Goal: Transaction & Acquisition: Purchase product/service

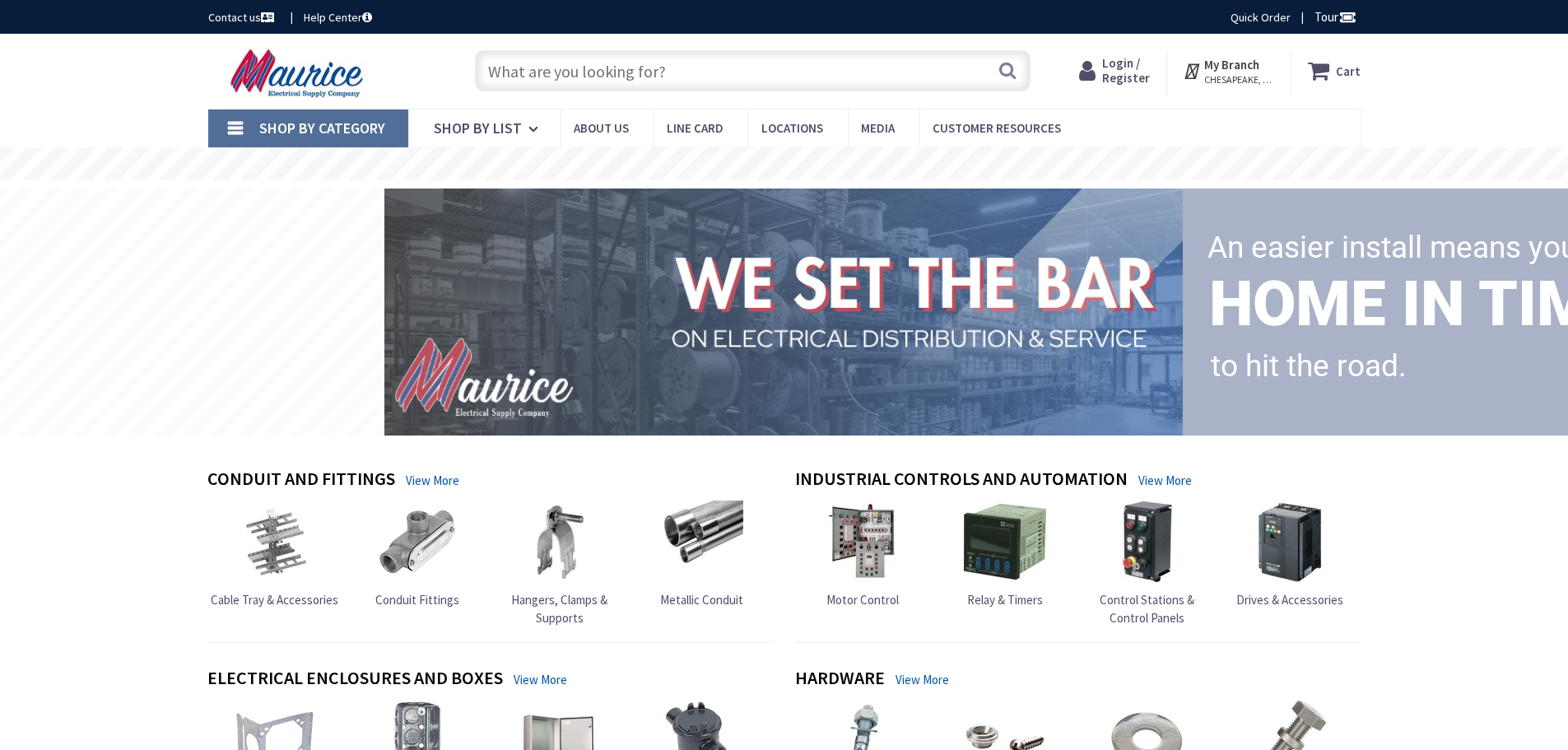
click at [538, 57] on input "text" at bounding box center [753, 70] width 556 height 41
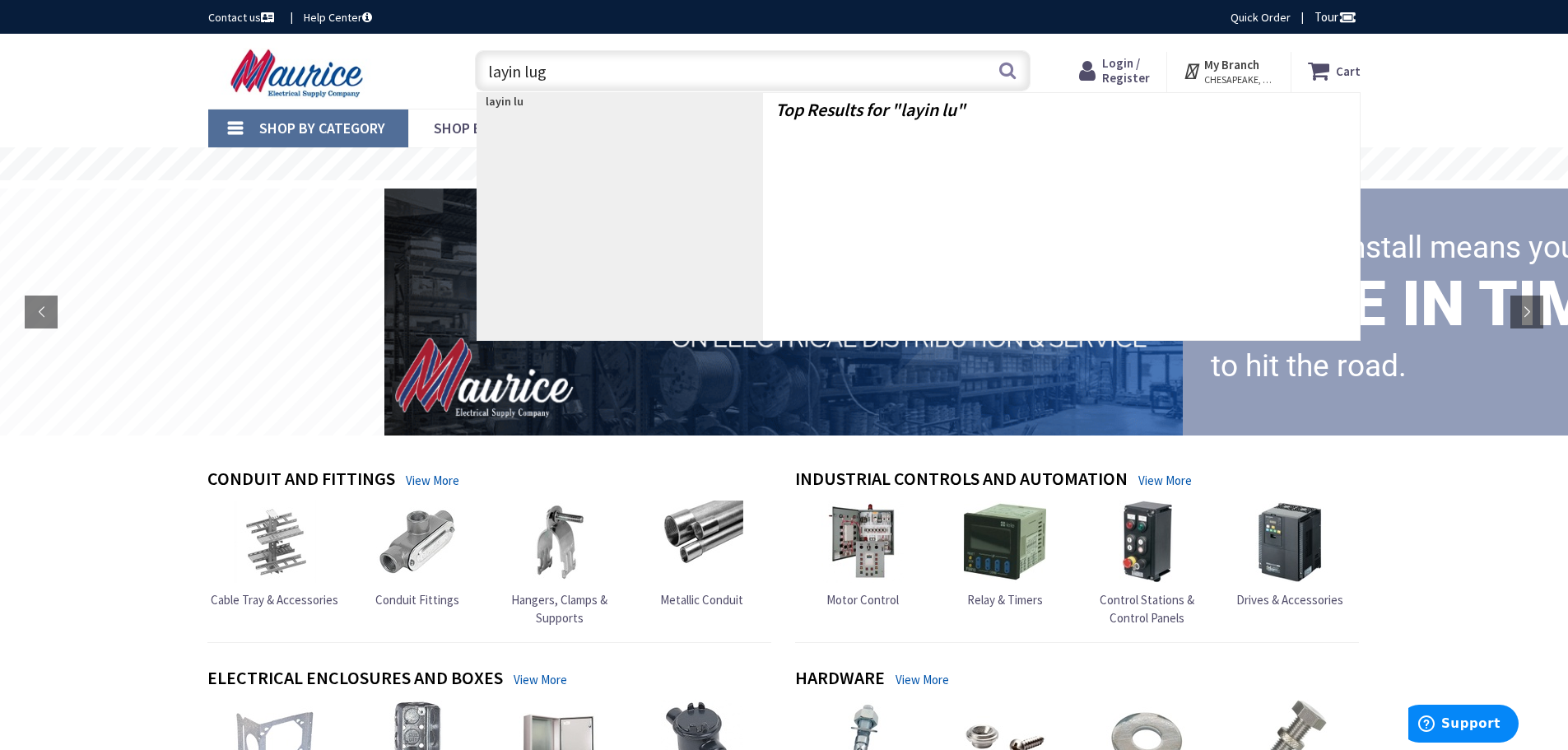
type input "layin lugs"
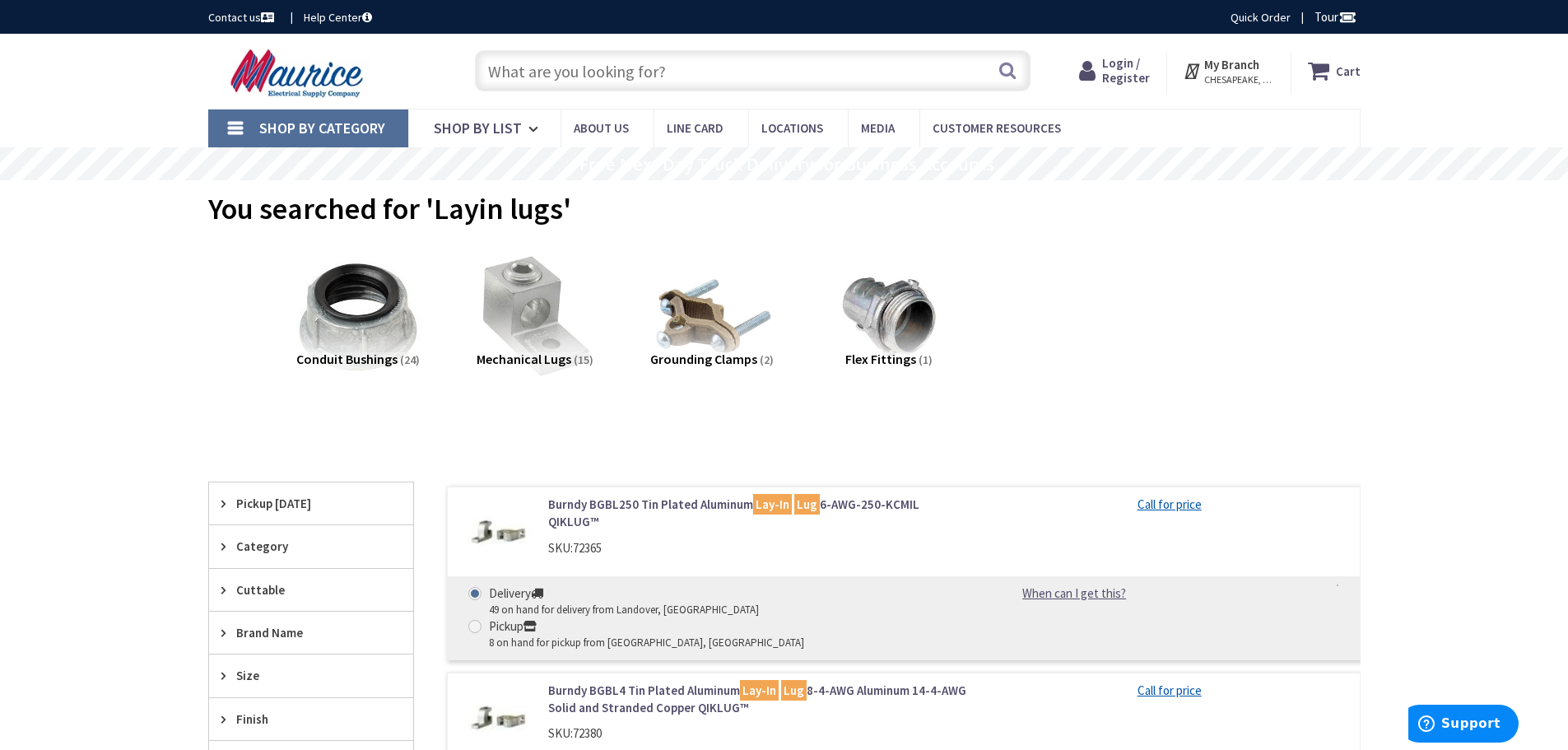
click at [1243, 70] on strong "My Branch" at bounding box center [1231, 65] width 55 height 16
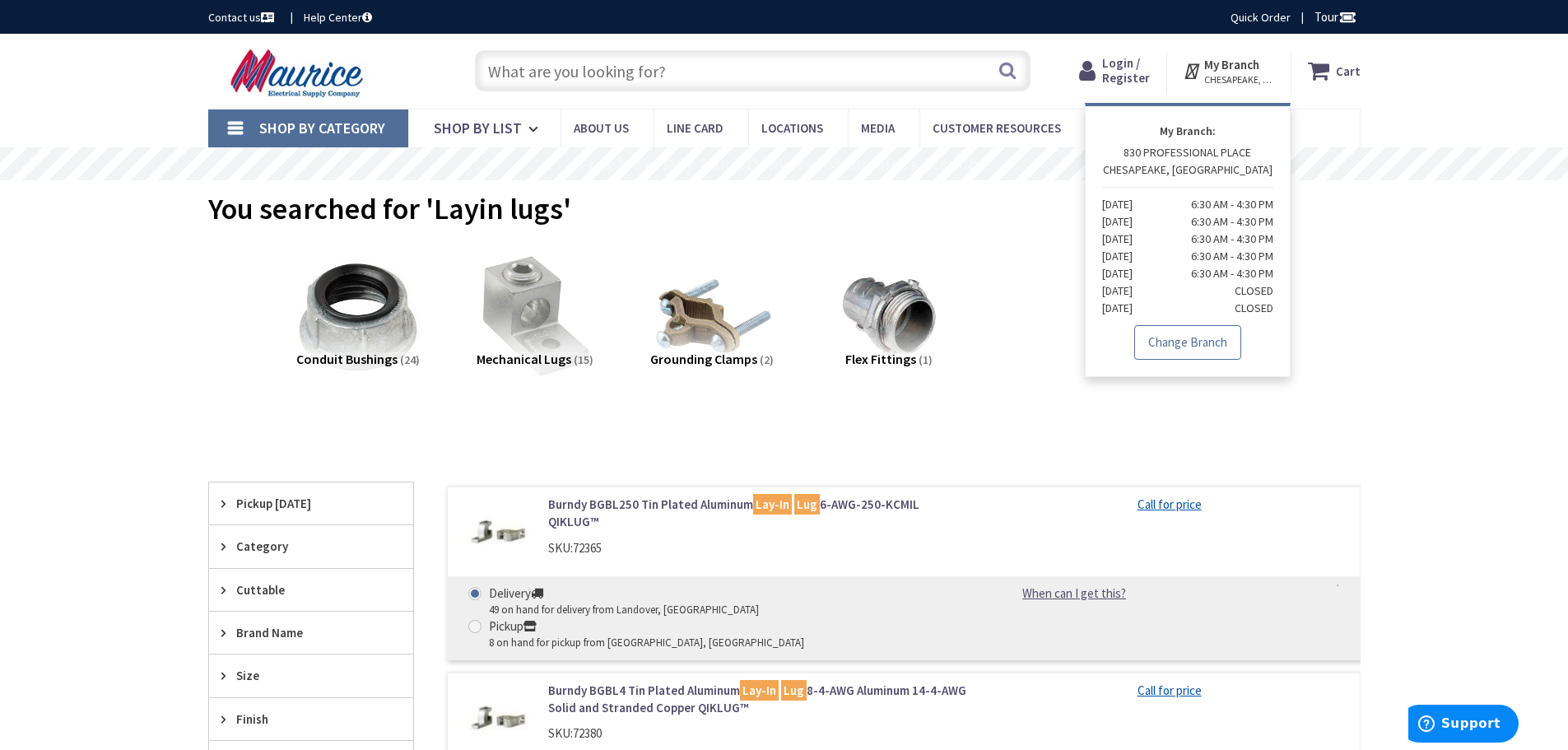
click at [1192, 344] on link "Change Branch" at bounding box center [1187, 342] width 107 height 35
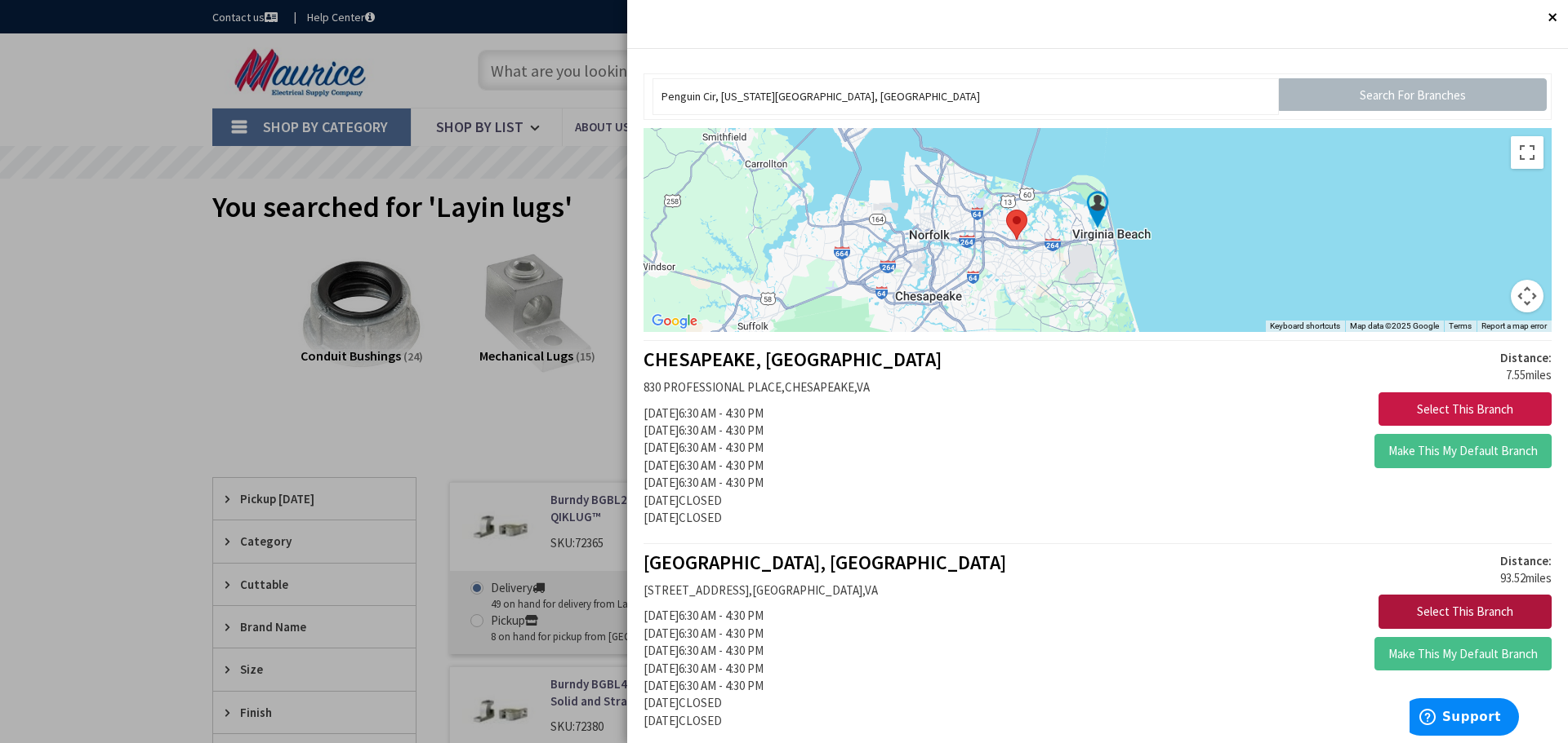
click at [1429, 602] on button "Select This Branch" at bounding box center [1465, 612] width 173 height 35
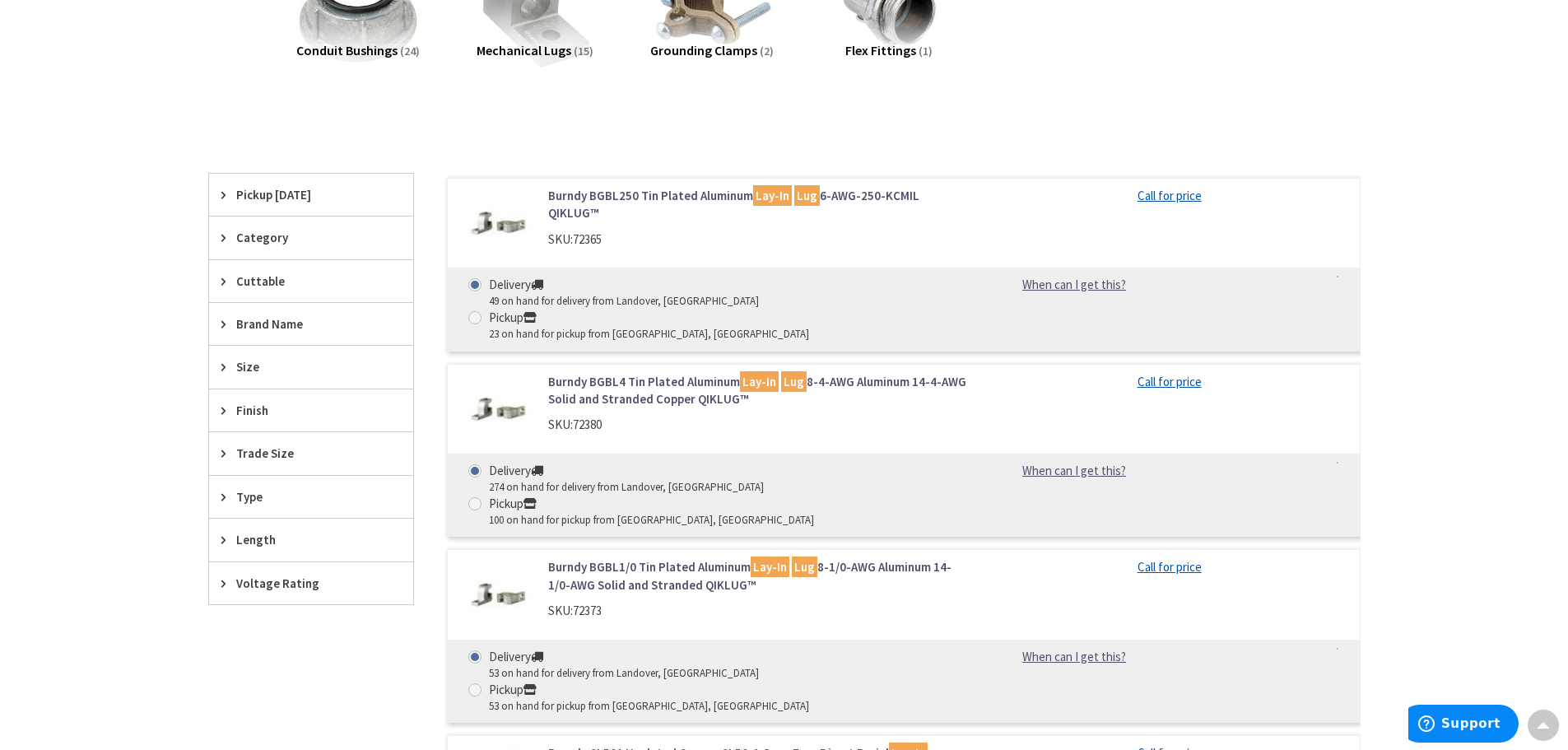
scroll to position [330, 0]
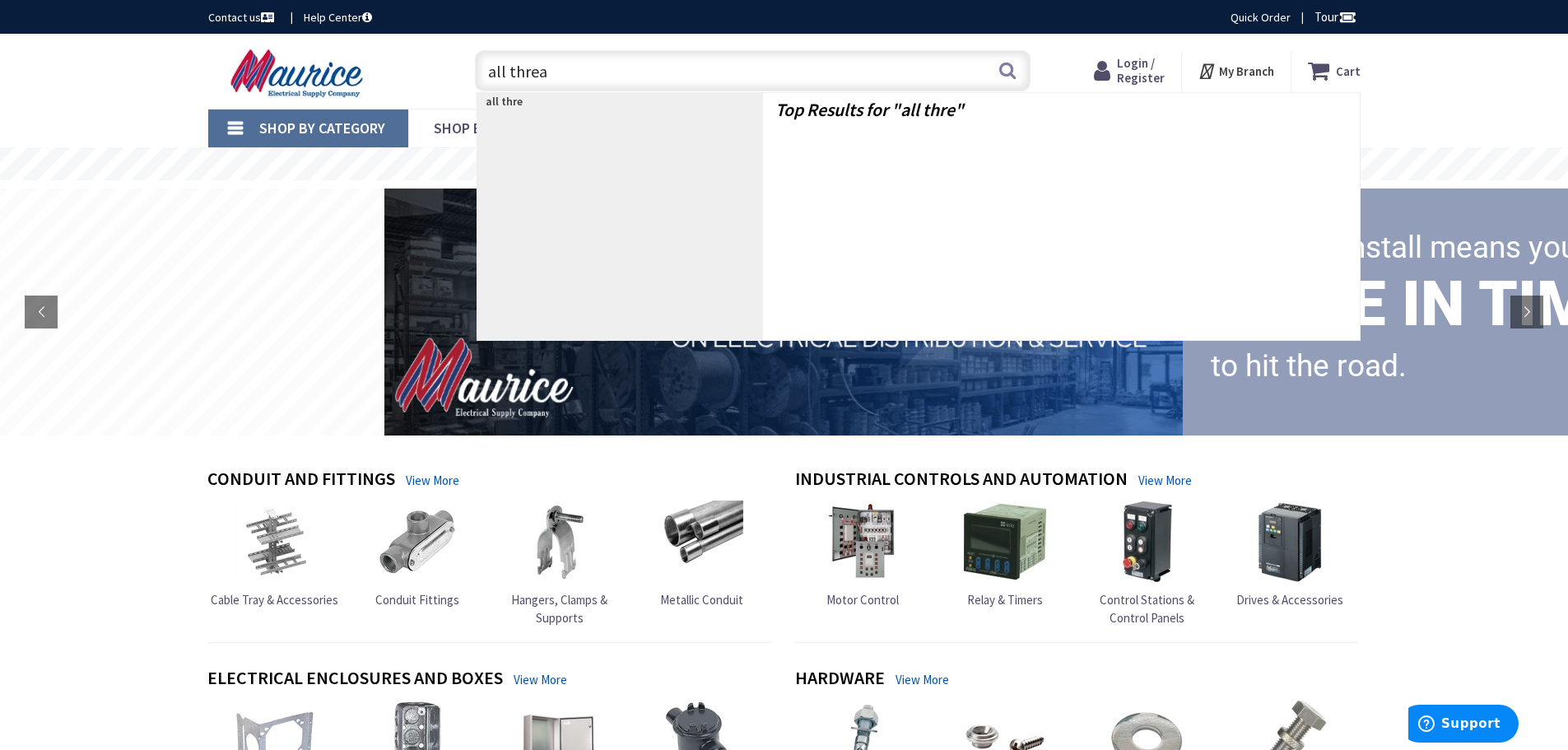
type input "all thread"
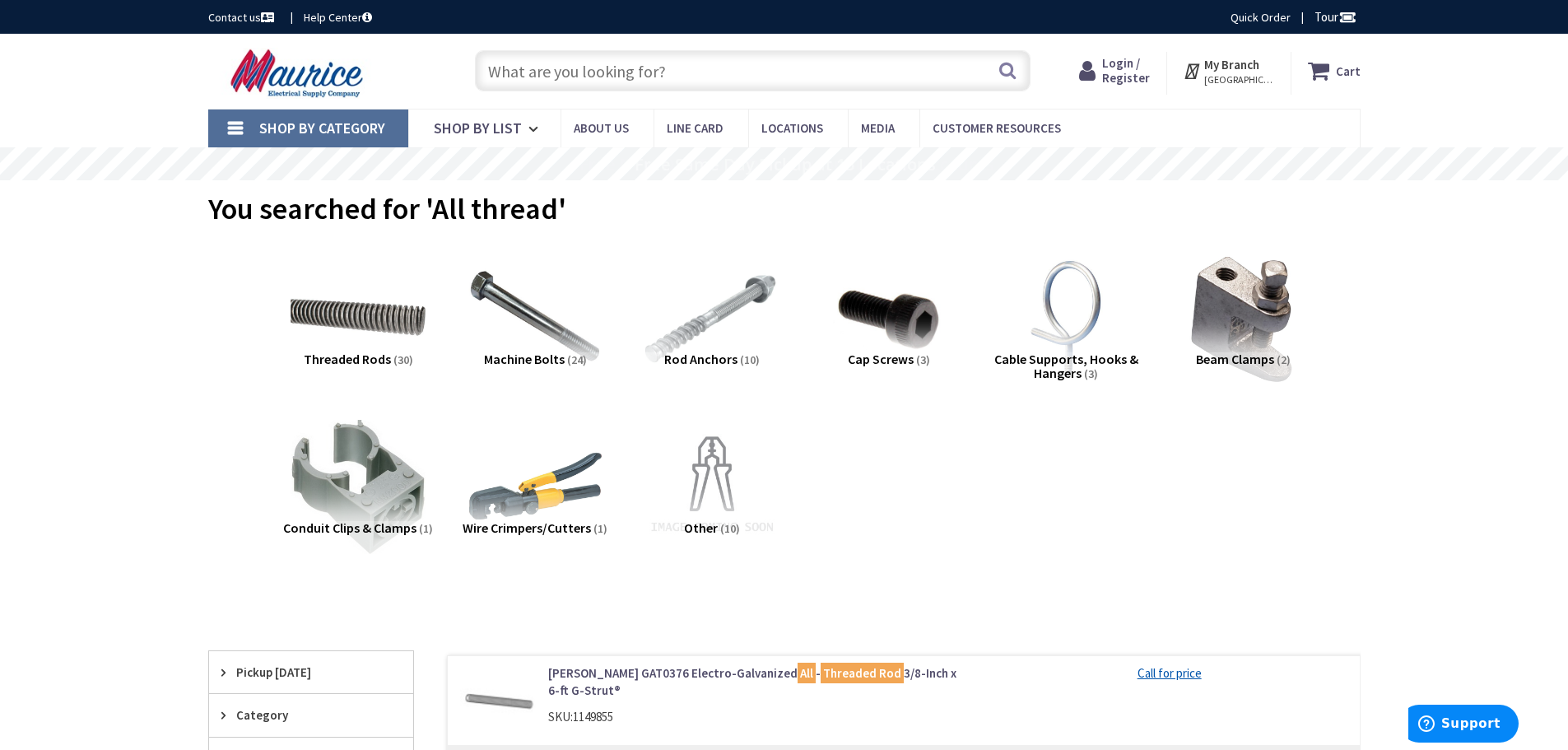
click at [618, 77] on input "text" at bounding box center [753, 70] width 556 height 41
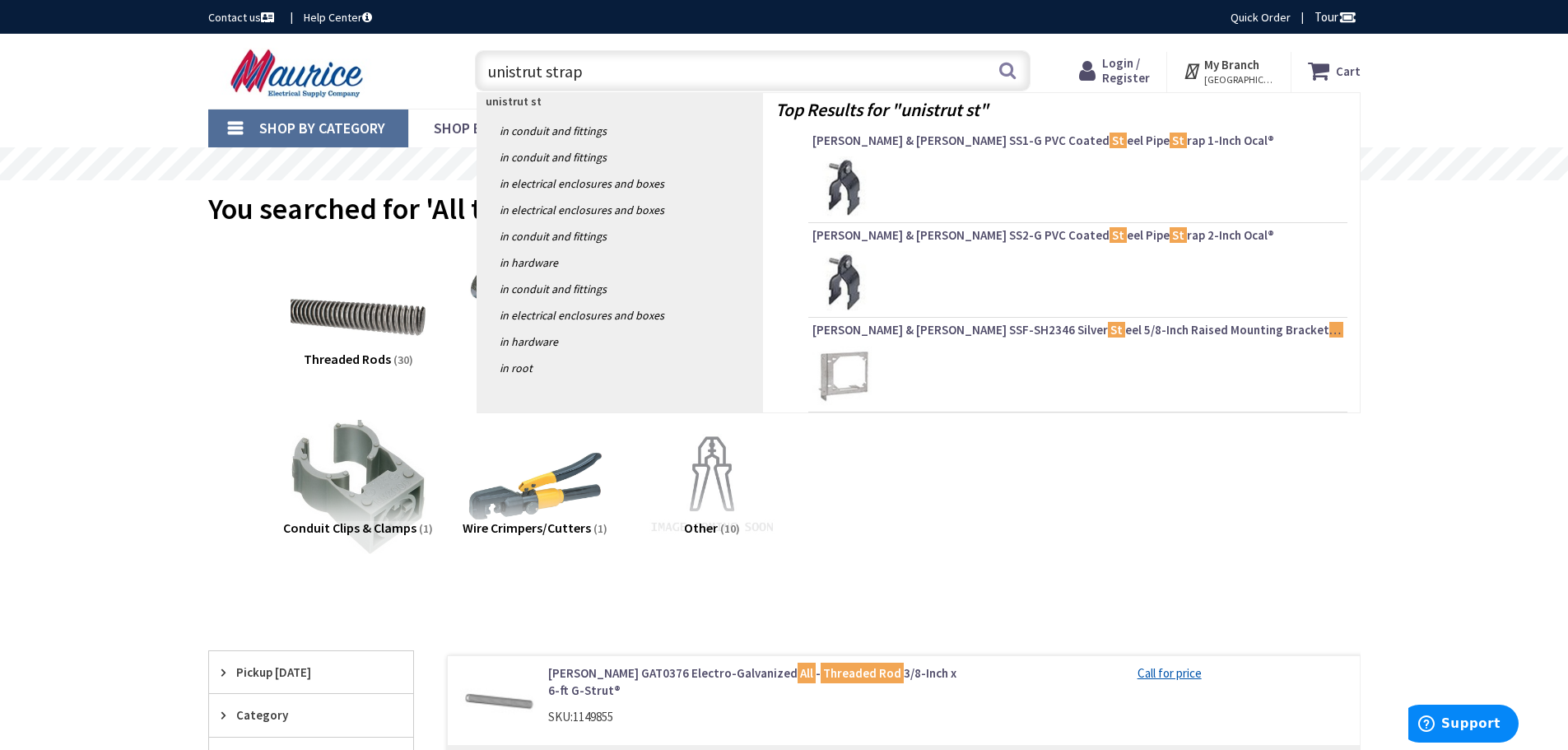
type input "unistrut straps"
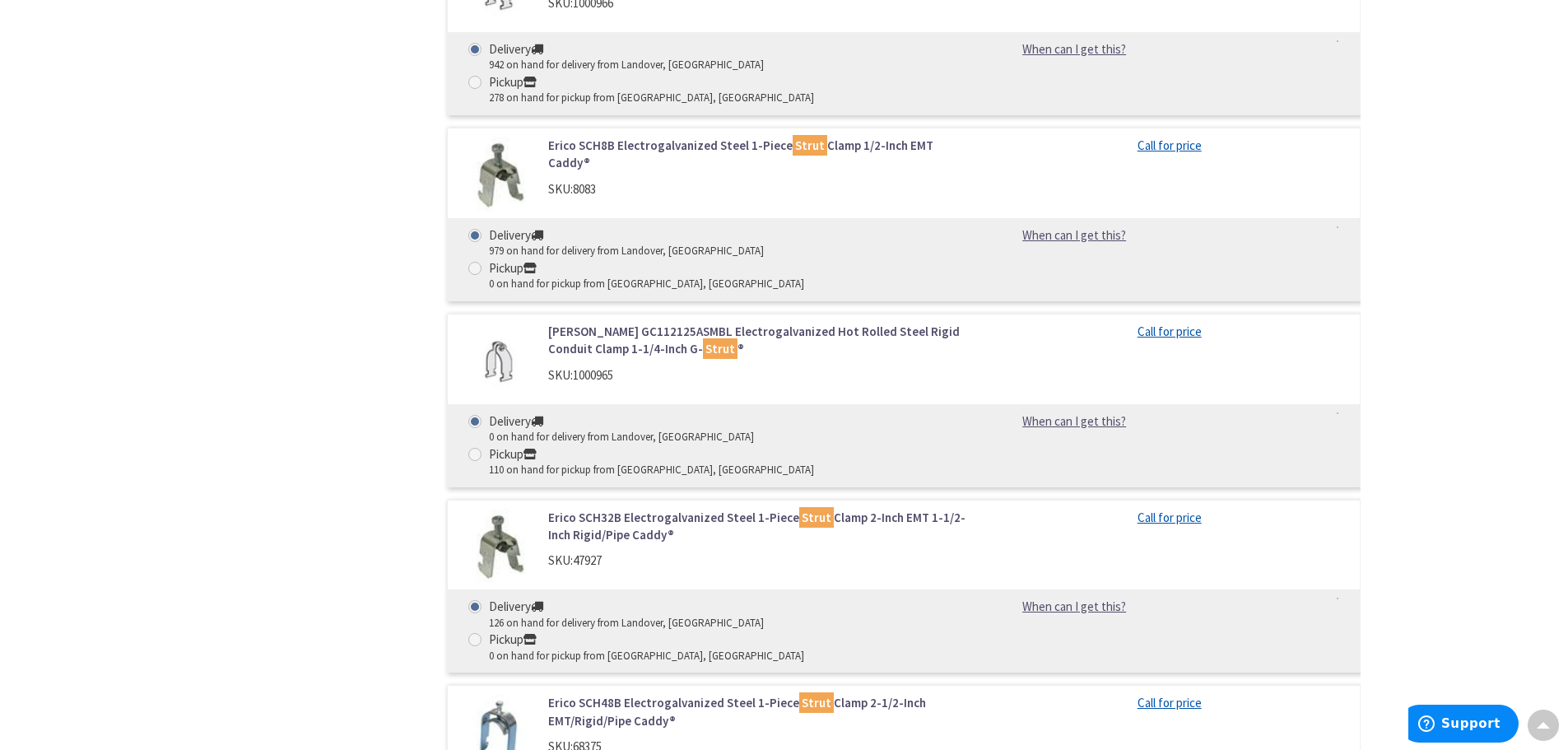
scroll to position [2224, 0]
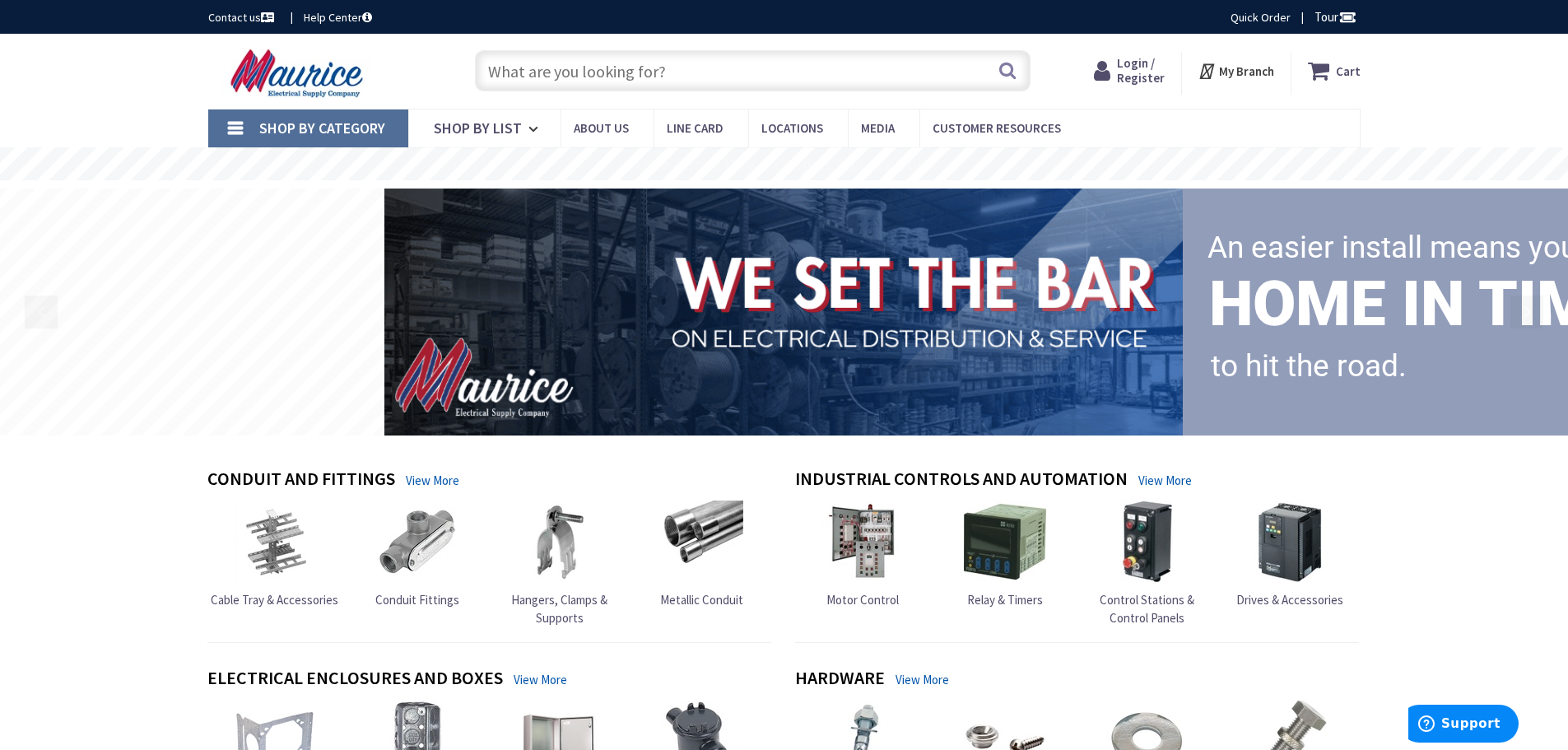
click at [647, 68] on input "text" at bounding box center [753, 70] width 556 height 41
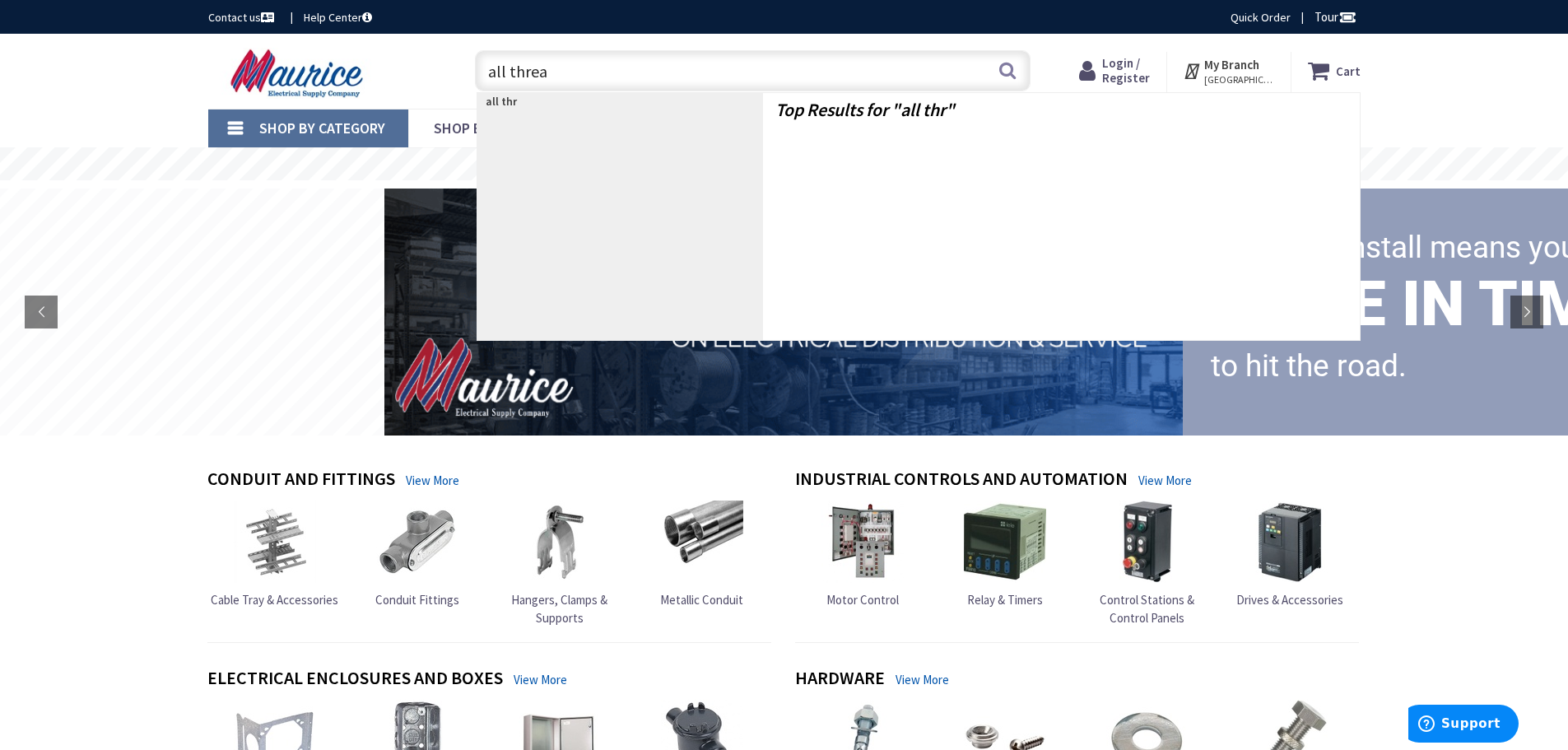
type input "all thread"
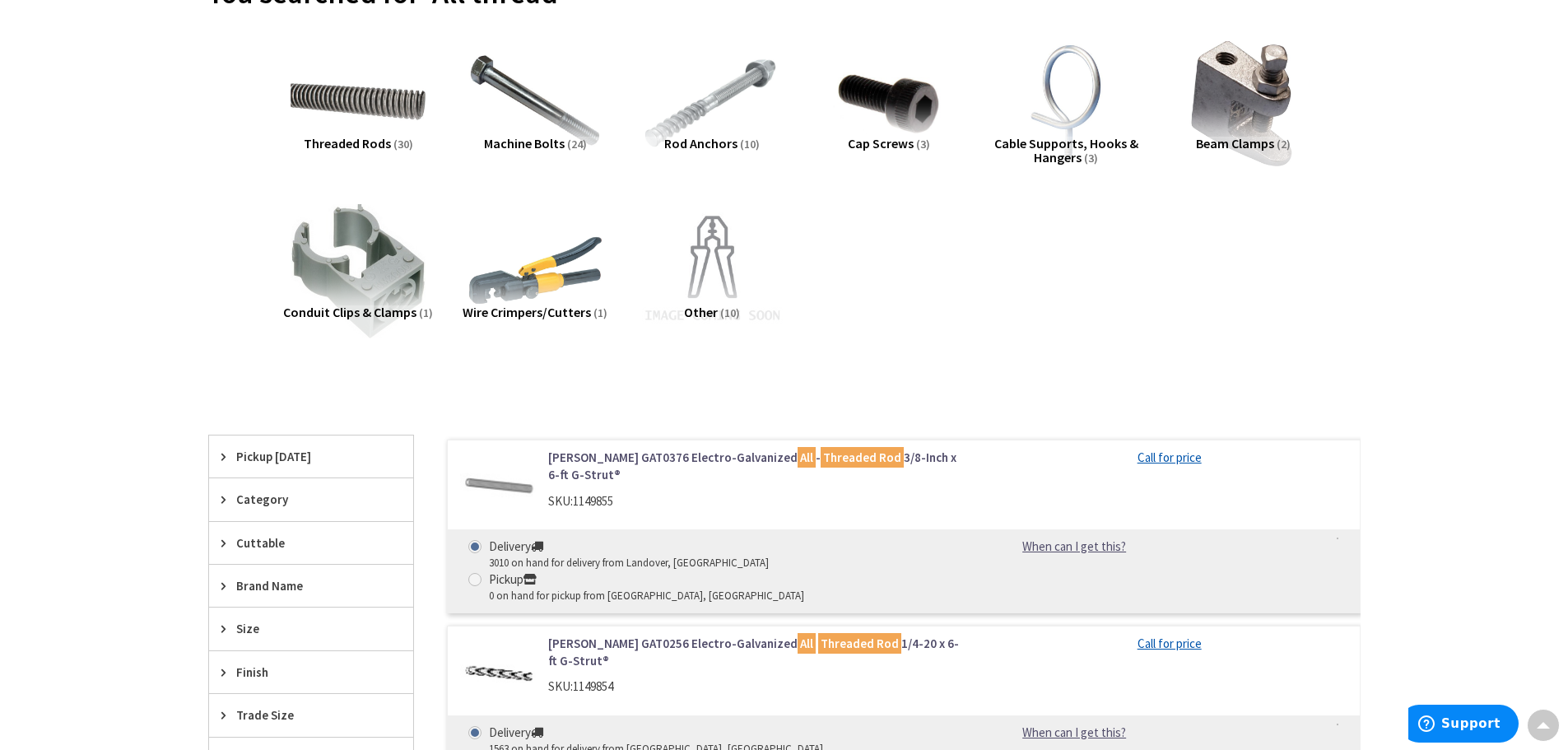
scroll to position [165, 0]
